Goal: Information Seeking & Learning: Learn about a topic

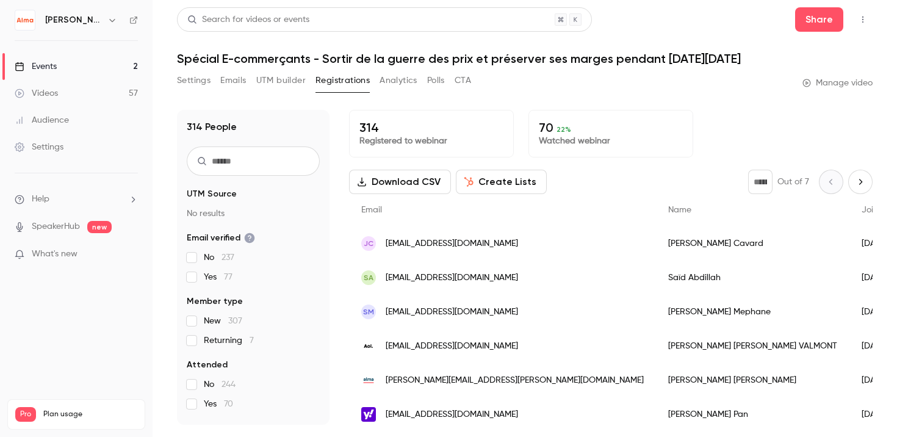
scroll to position [103, 0]
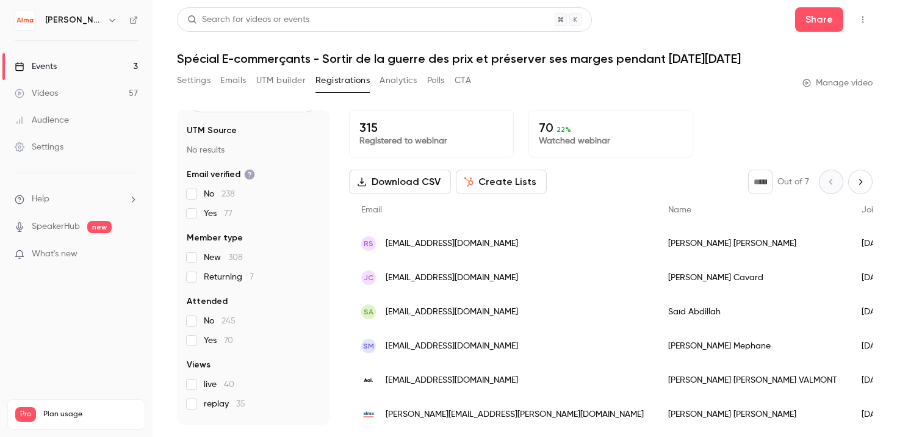
click at [63, 94] on link "Videos 57" at bounding box center [76, 93] width 153 height 27
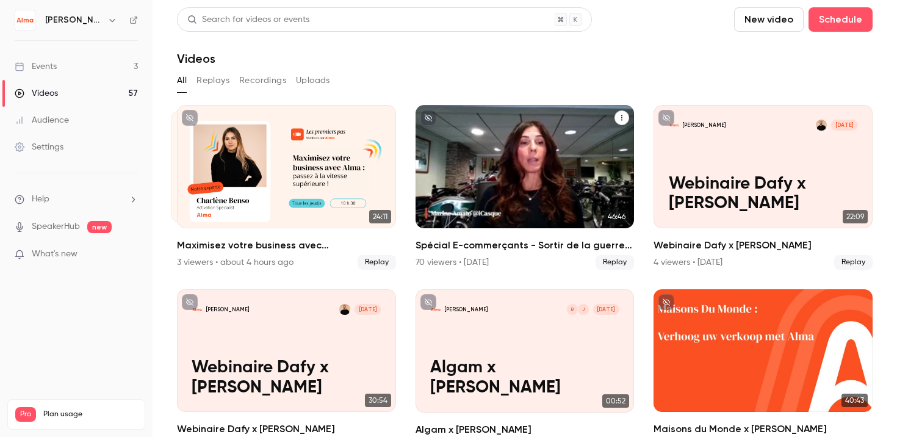
click at [457, 153] on div "Spécial E-commerçants - Sortir de la guerre des prix et préserver ses marges pe…" at bounding box center [525, 166] width 219 height 123
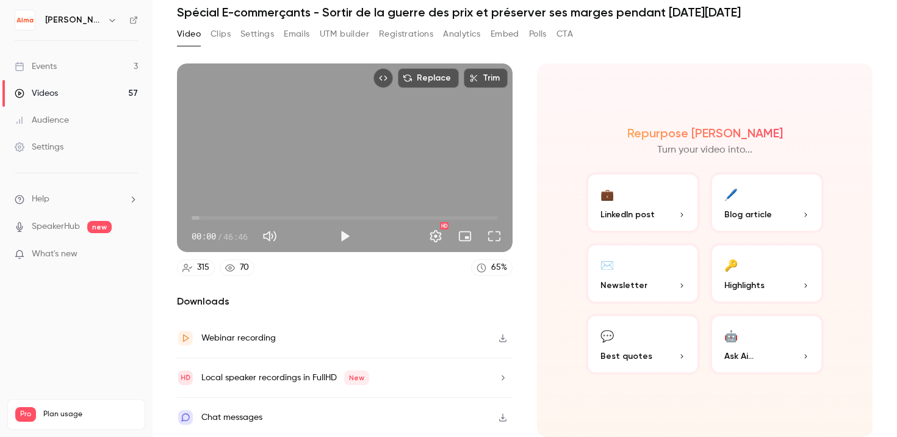
scroll to position [46, 0]
click at [417, 413] on div "Chat messages" at bounding box center [345, 417] width 336 height 39
click at [230, 38] on button "Clips" at bounding box center [221, 34] width 20 height 20
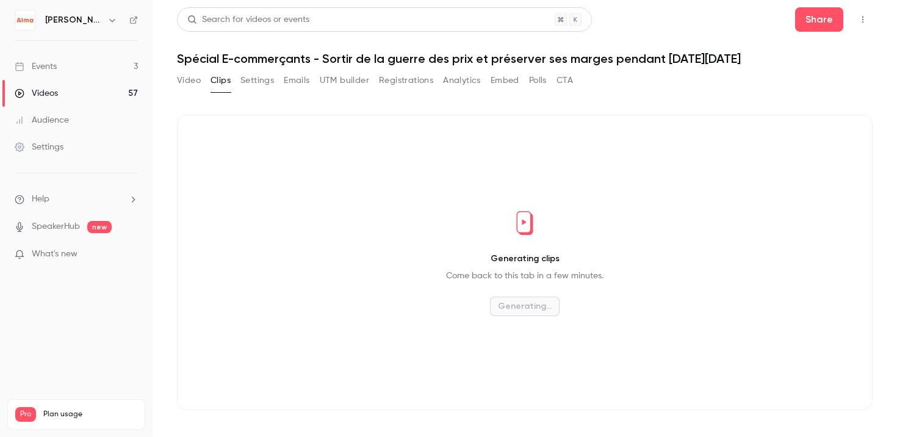
click at [230, 38] on header "Search for videos or events Share Spécial E-commerçants - Sortir de la guerre d…" at bounding box center [525, 36] width 696 height 59
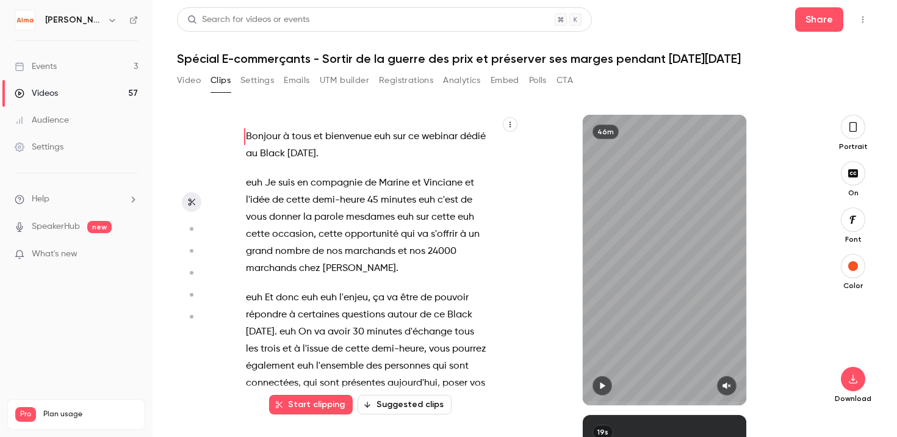
click at [251, 80] on button "Settings" at bounding box center [257, 81] width 34 height 20
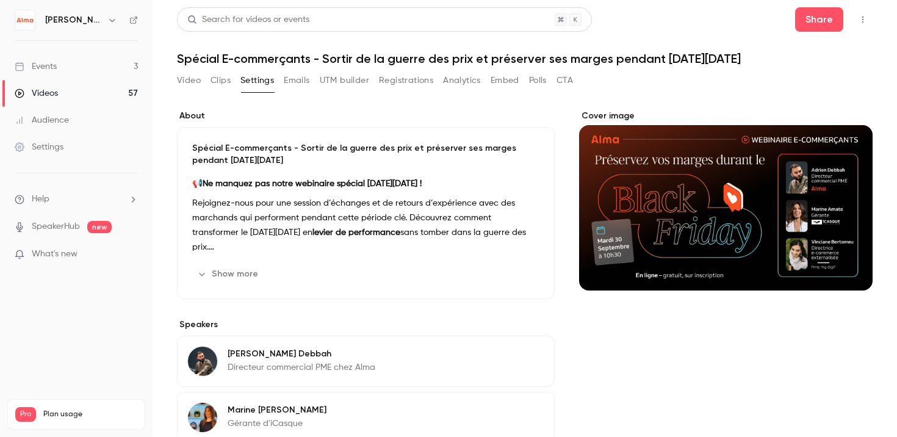
click at [290, 80] on button "Emails" at bounding box center [297, 81] width 26 height 20
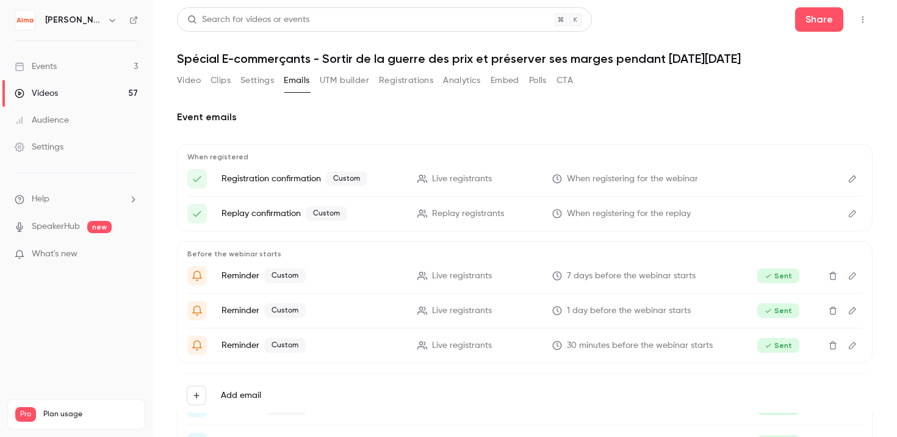
click at [348, 81] on button "UTM builder" at bounding box center [344, 81] width 49 height 20
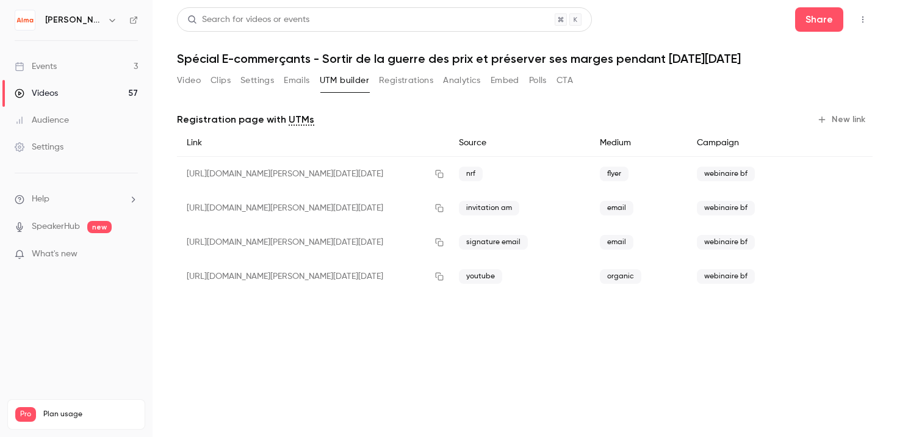
click at [402, 80] on button "Registrations" at bounding box center [406, 81] width 54 height 20
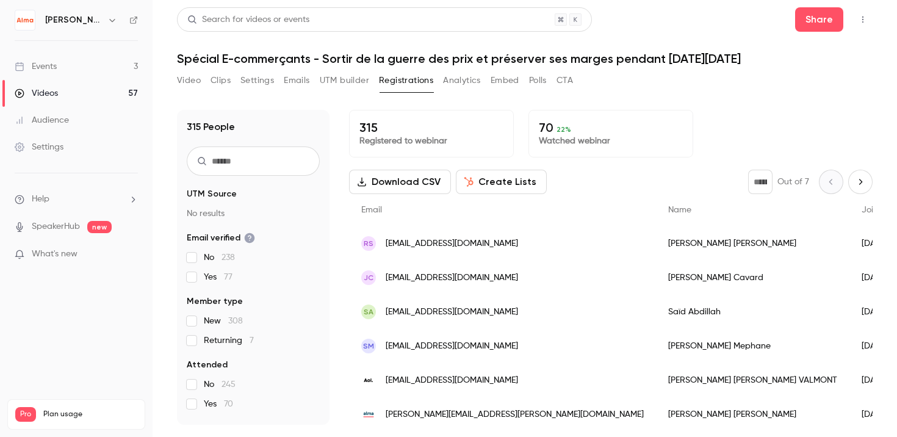
click at [458, 80] on button "Analytics" at bounding box center [462, 81] width 38 height 20
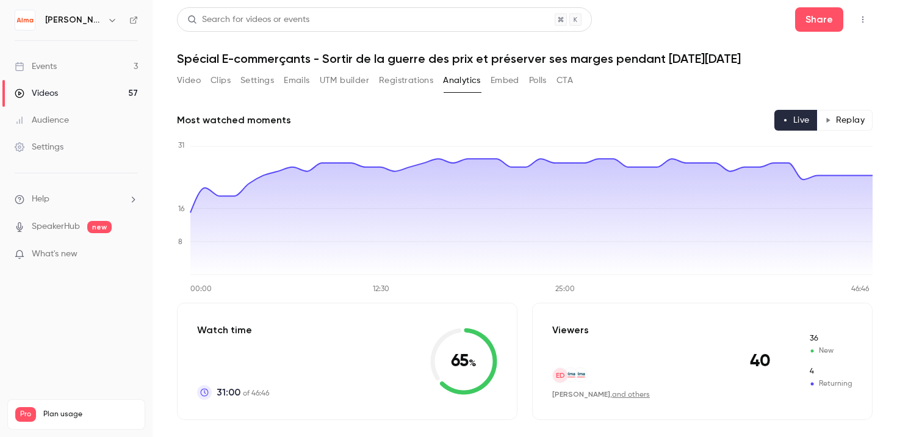
click at [502, 80] on button "Embed" at bounding box center [505, 81] width 29 height 20
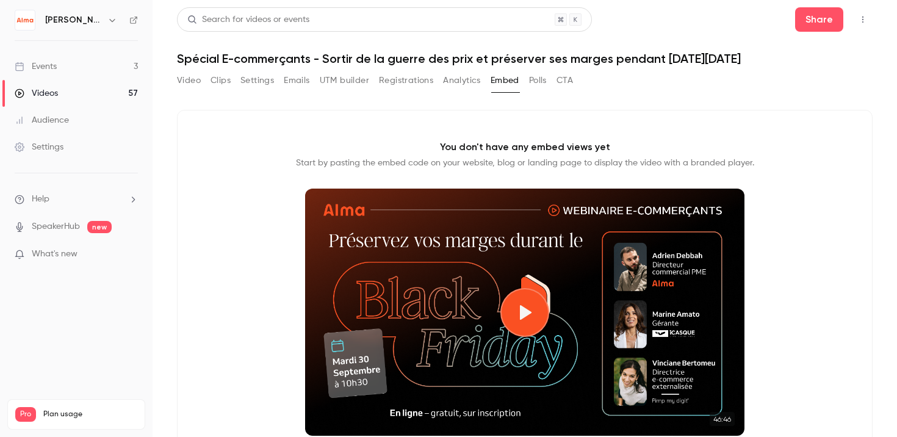
click at [538, 80] on button "Polls" at bounding box center [538, 81] width 18 height 20
